Goal: Information Seeking & Learning: Learn about a topic

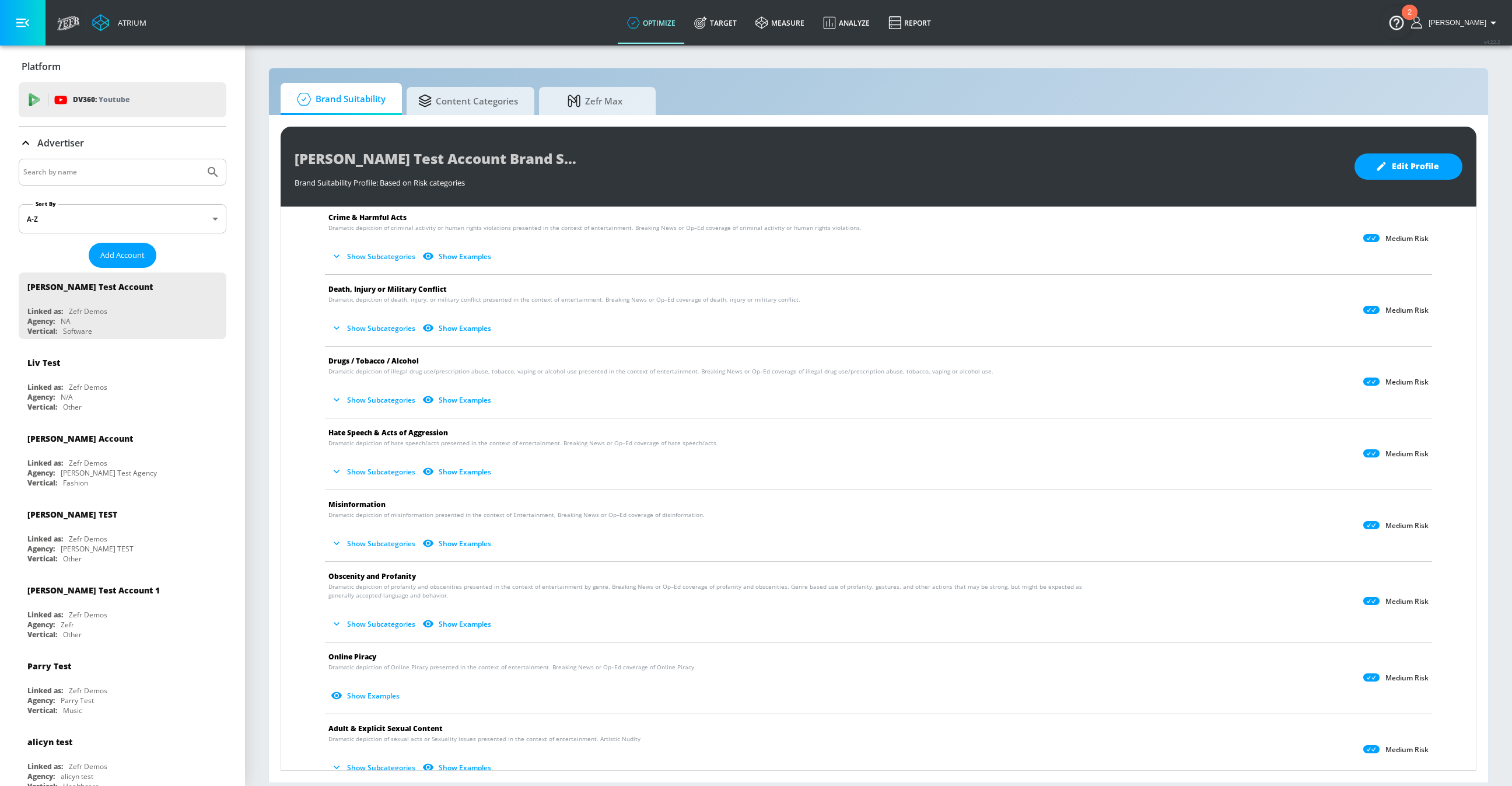
click at [379, 397] on button "Show Subcategories" at bounding box center [374, 401] width 91 height 20
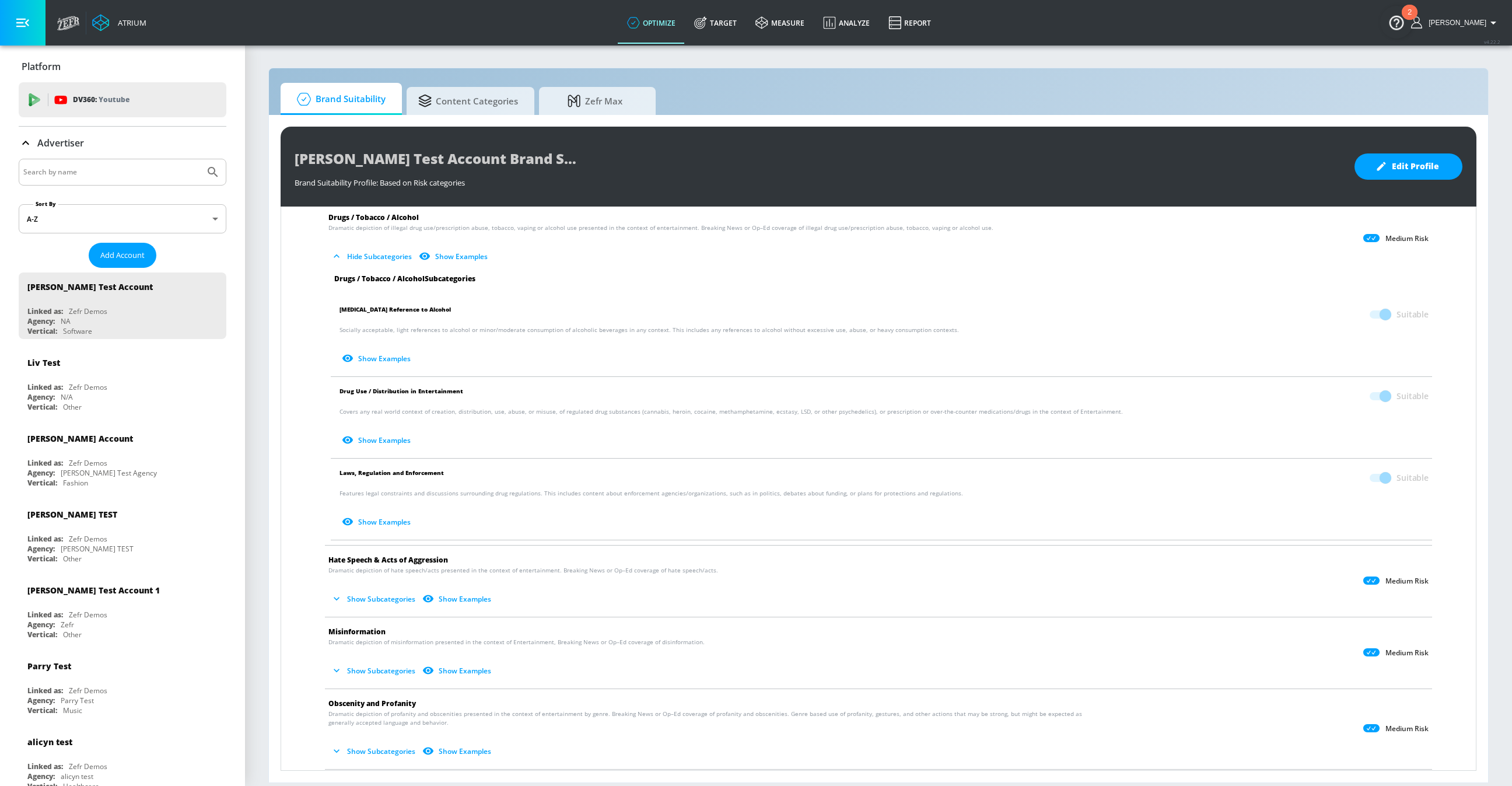
scroll to position [275, 0]
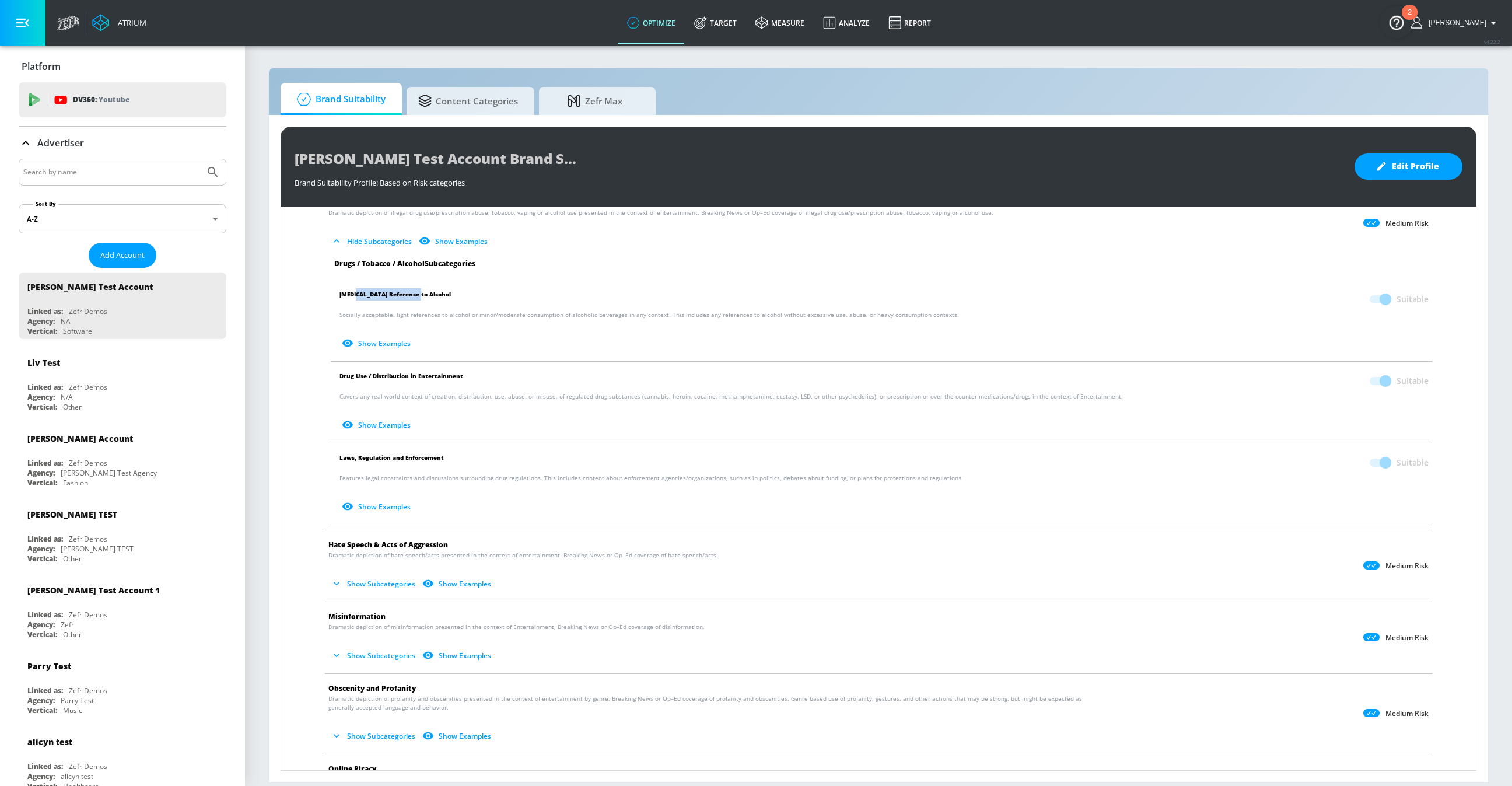
drag, startPoint x: 354, startPoint y: 290, endPoint x: 419, endPoint y: 290, distance: 65.0
click at [419, 290] on span "[MEDICAL_DATA] Reference to Alcohol" at bounding box center [395, 299] width 111 height 22
drag, startPoint x: 348, startPoint y: 376, endPoint x: 474, endPoint y: 375, distance: 126.0
click at [474, 375] on p "Drug Use / Distribution in Entertainment Suitable" at bounding box center [884, 381] width 1090 height 22
drag, startPoint x: 352, startPoint y: 457, endPoint x: 485, endPoint y: 457, distance: 133.0
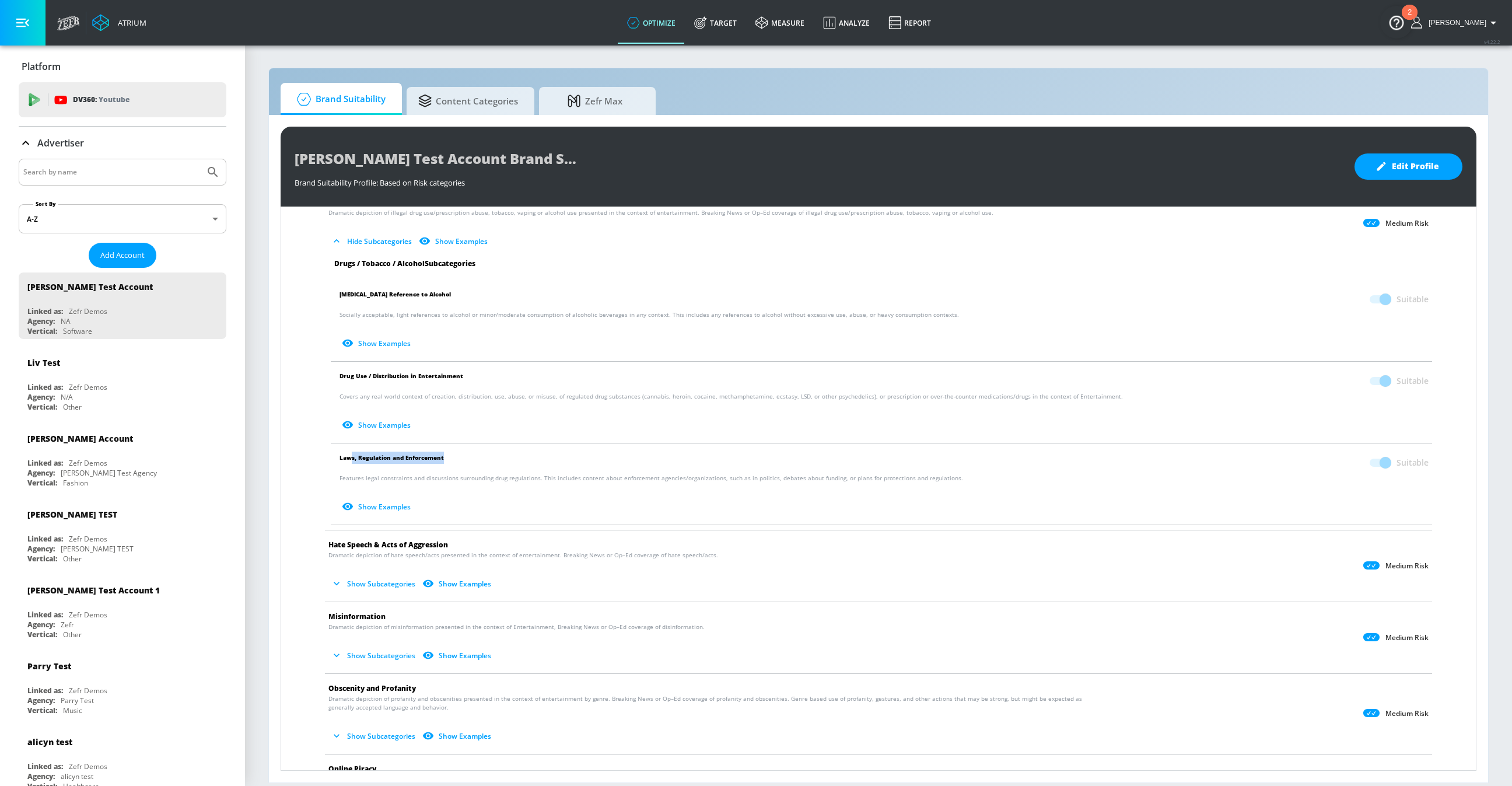
click at [485, 457] on p "Laws, Regulation and Enforcement Suitable" at bounding box center [884, 463] width 1090 height 22
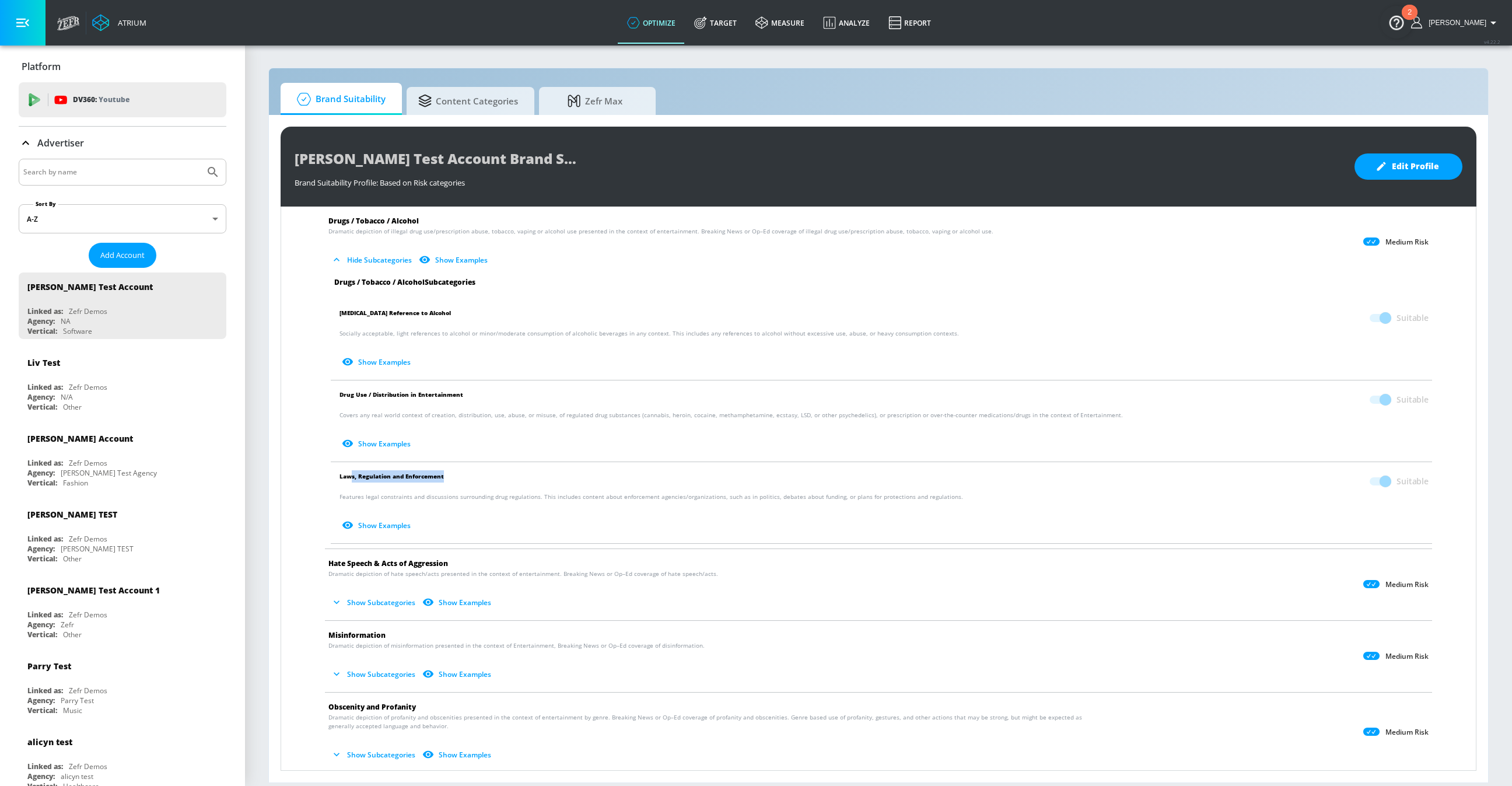
scroll to position [246, 0]
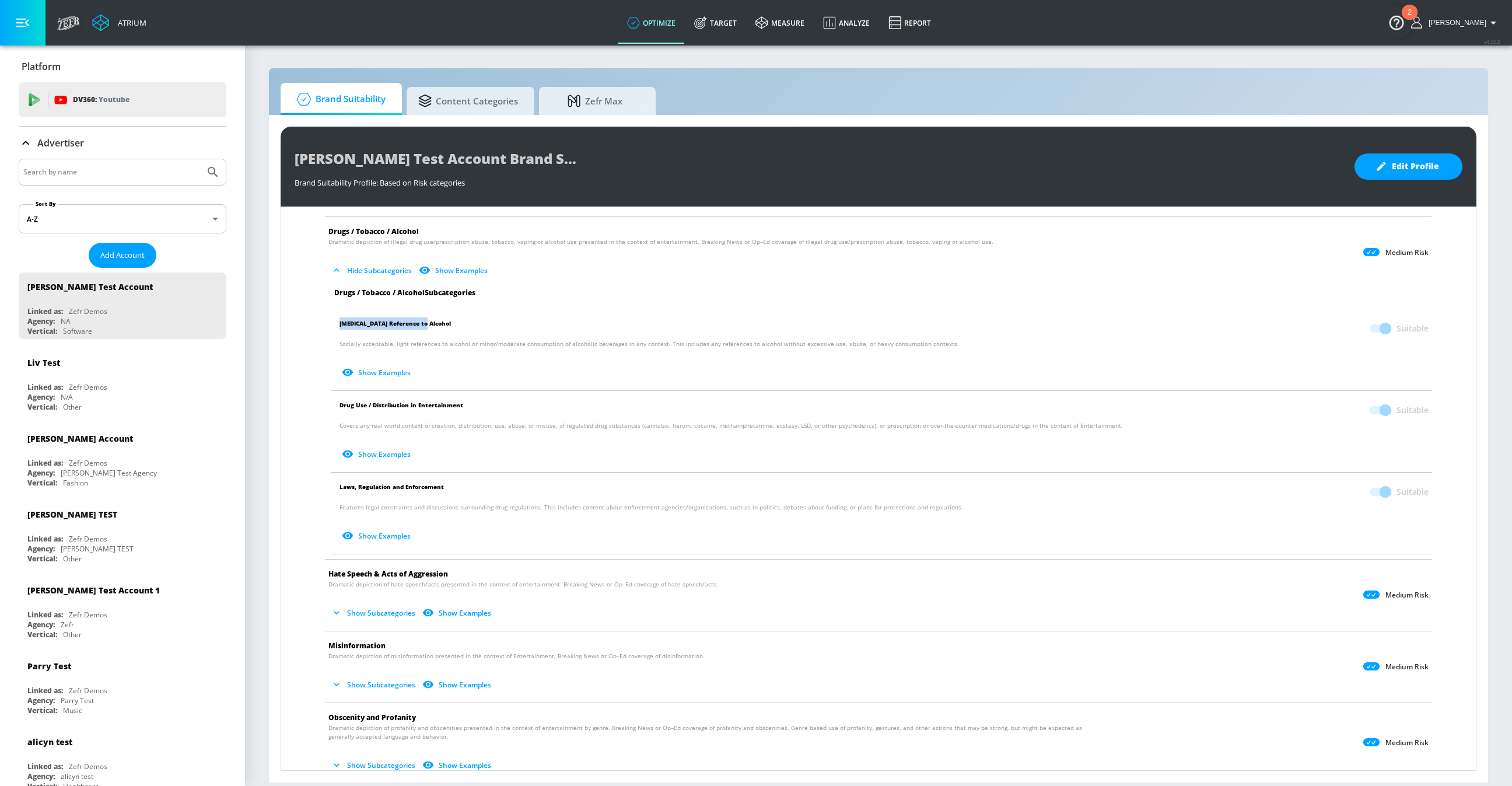
drag, startPoint x: 338, startPoint y: 321, endPoint x: 436, endPoint y: 324, distance: 98.0
click at [436, 324] on li "[MEDICAL_DATA] Reference to Alcohol Suitable Socially acceptable, light referen…" at bounding box center [881, 350] width 1113 height 81
drag, startPoint x: 335, startPoint y: 406, endPoint x: 470, endPoint y: 405, distance: 135.0
click at [471, 405] on li "Drug Use / Distribution in Entertainment Suitable Covers any real world context…" at bounding box center [881, 431] width 1113 height 81
drag, startPoint x: 336, startPoint y: 485, endPoint x: 456, endPoint y: 483, distance: 120.0
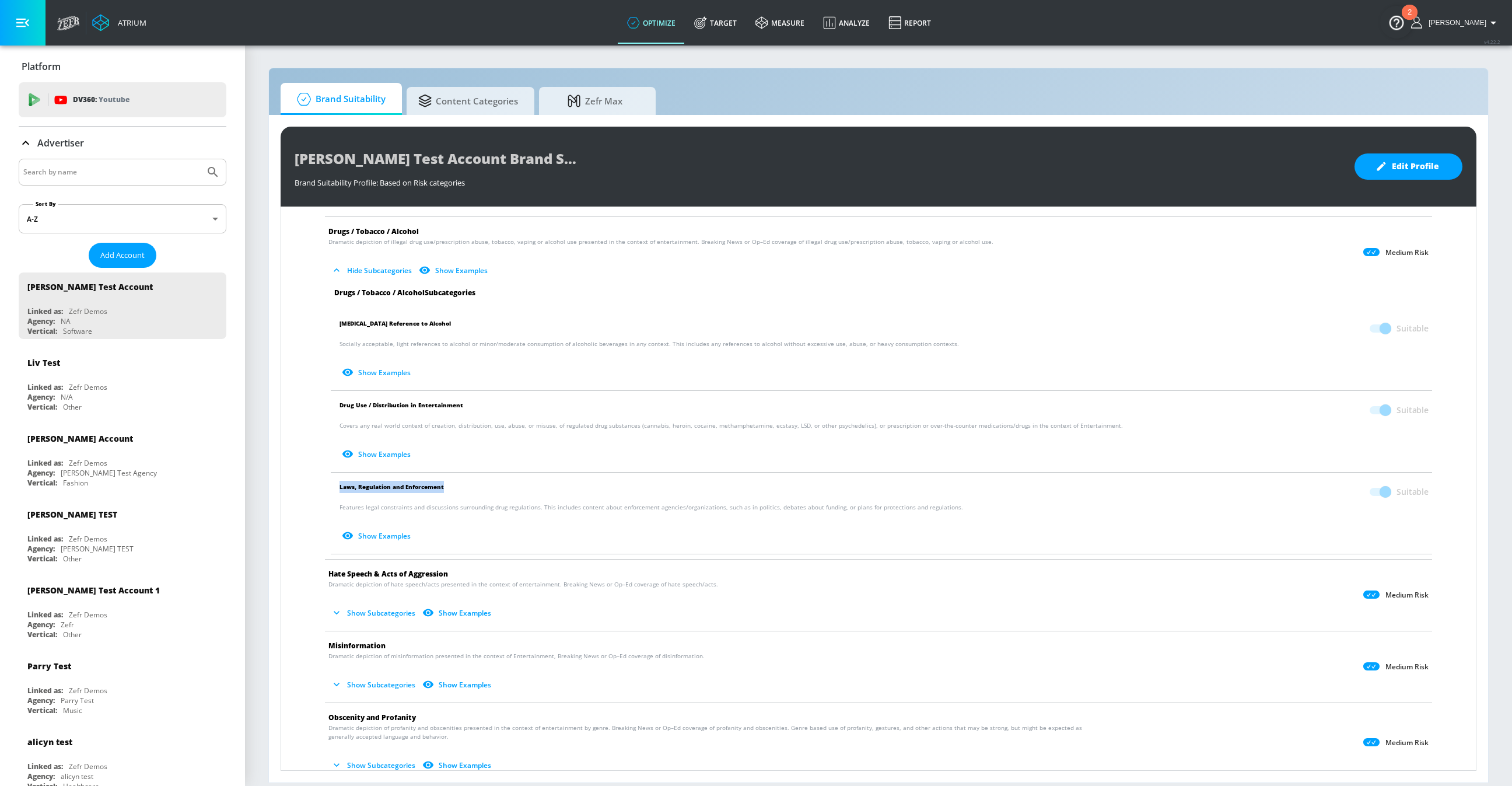
click at [456, 483] on li "Laws, Regulation and Enforcement Suitable Features legal constraints and discus…" at bounding box center [881, 513] width 1113 height 81
